Goal: Task Accomplishment & Management: Manage account settings

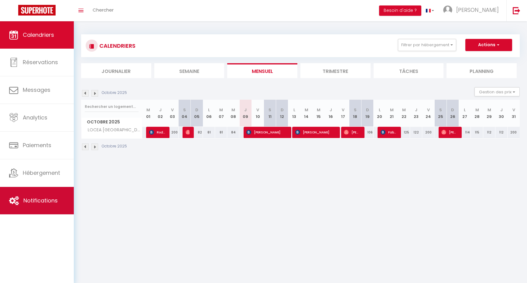
click at [41, 196] on link "Notifications" at bounding box center [37, 200] width 74 height 27
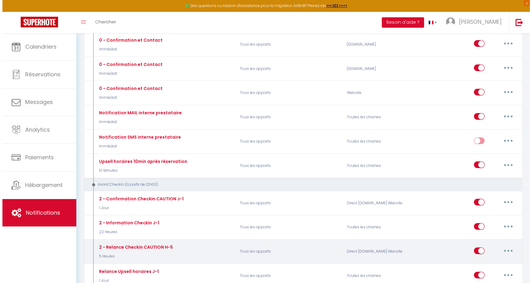
scroll to position [95, 0]
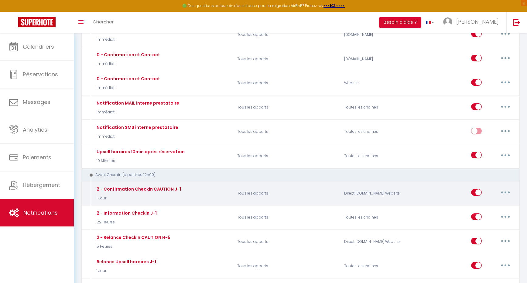
click at [506, 192] on icon "button" at bounding box center [506, 192] width 2 height 2
click at [485, 205] on link "Editer" at bounding box center [489, 206] width 45 height 10
type input "2 - Confirmation Checkin CAUTION J-1"
select select "1 Jour"
select select "if_booking_is_paid"
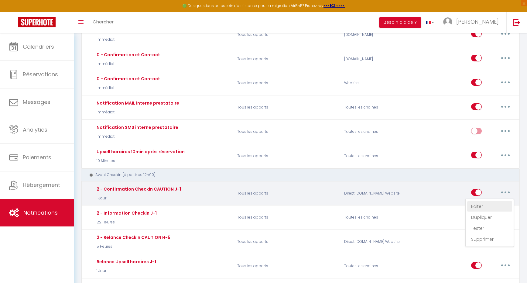
checkbox input "true"
checkbox input "false"
radio input "true"
type input "Procédure d’arrivée – [RENTAL:NAME] : merci de finaliser la caution 🔑"
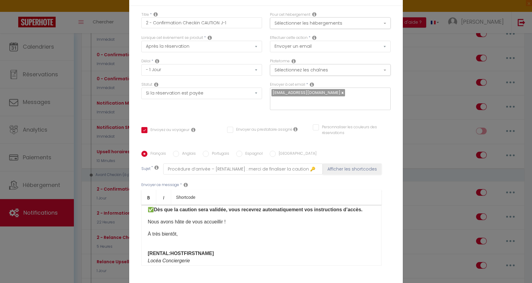
scroll to position [1, 0]
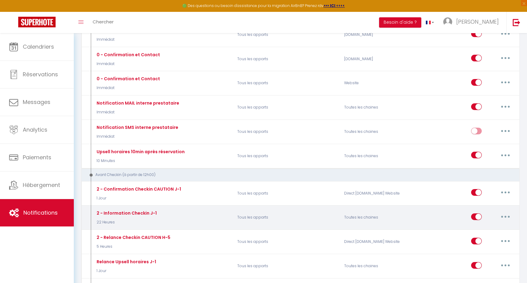
click at [509, 216] on button "button" at bounding box center [505, 217] width 17 height 10
click at [494, 230] on link "Editer" at bounding box center [489, 230] width 45 height 10
type input "2 - Information Checkin J-1"
select select "22 Heures"
select select "if_deposit_is_paid"
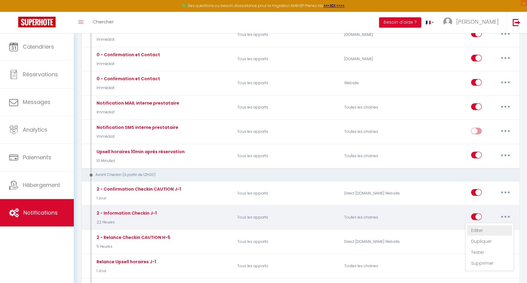
checkbox input "true"
checkbox input "false"
type input "✉️ Objet : Votre arrivée demain dans [RENTAL:NAME] – Infos & accès 🔑"
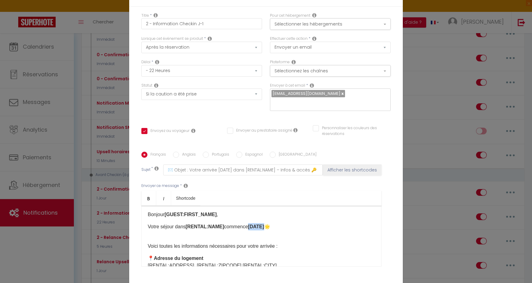
drag, startPoint x: 247, startPoint y: 222, endPoint x: 263, endPoint y: 221, distance: 15.5
click at [263, 224] on strong "demain" at bounding box center [256, 226] width 16 height 5
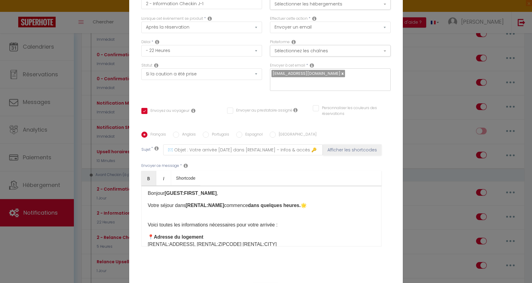
scroll to position [44, 0]
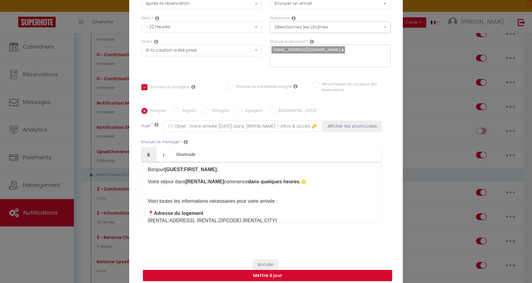
click at [314, 270] on button "Mettre à jour" at bounding box center [267, 276] width 249 height 12
checkbox input "true"
checkbox input "false"
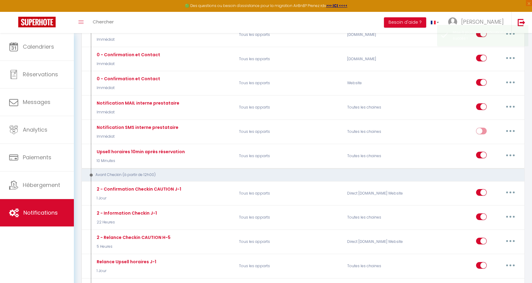
scroll to position [0, 0]
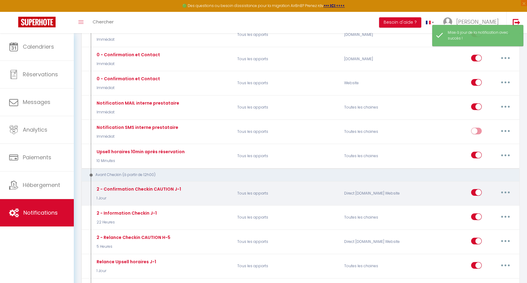
click at [507, 192] on button "button" at bounding box center [505, 193] width 17 height 10
click at [481, 209] on link "Editer" at bounding box center [489, 206] width 45 height 10
type input "2 - Confirmation Checkin CAUTION J-1"
select select "1 Jour"
select select "if_booking_is_paid"
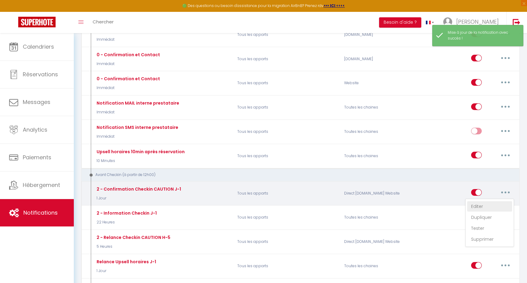
checkbox input "true"
checkbox input "false"
radio input "true"
type input "Procédure d’arrivée – [RENTAL:NAME] : merci de finaliser la caution 🔑"
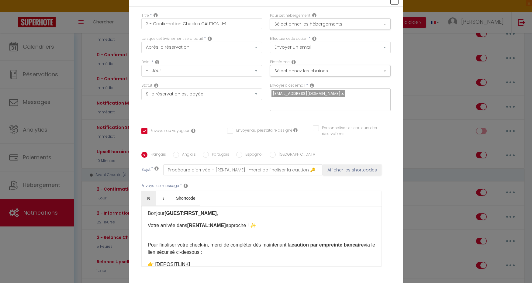
type input "2 - Confirmation Checkin CAUTION J-1"
checkbox input "true"
checkbox input "false"
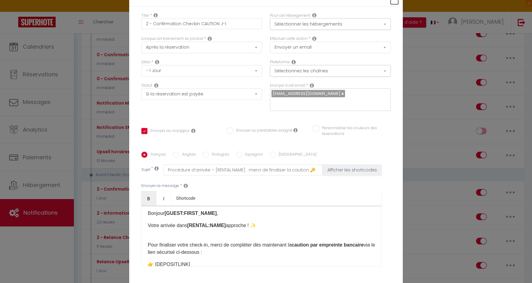
radio input "true"
type input "Procédure d’arrivée – [RENTAL:NAME] : merci de finaliser la caution 🔑"
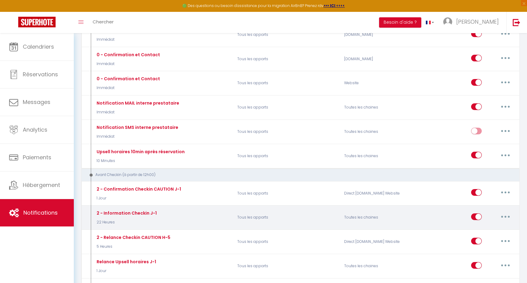
click at [501, 215] on button "button" at bounding box center [505, 217] width 17 height 10
click at [477, 226] on link "Editer" at bounding box center [489, 230] width 45 height 10
type input "2 - Information Checkin J-1"
select select "22 Heures"
select select "if_deposit_is_paid"
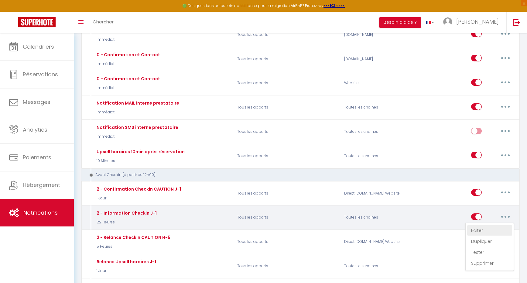
checkbox input "true"
checkbox input "false"
type input "✉️ Objet : Votre arrivée demain dans [RENTAL:NAME] – Infos & accès 🔑"
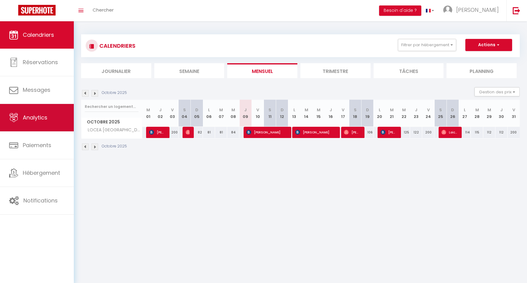
click at [33, 120] on span "Analytics" at bounding box center [35, 118] width 25 height 8
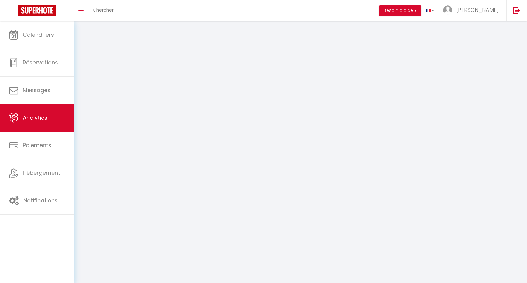
select select "2025"
select select "10"
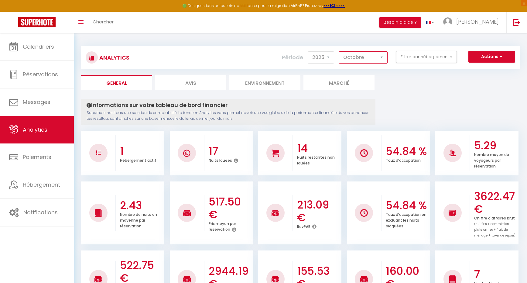
click at [354, 57] on select "[PERSON_NAME] Mars [PERSON_NAME] Juin Juillet Août Septembre Octobre Novembre D…" at bounding box center [363, 57] width 49 height 12
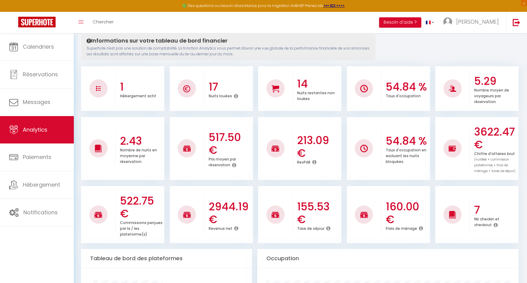
scroll to position [79, 0]
